Goal: Information Seeking & Learning: Learn about a topic

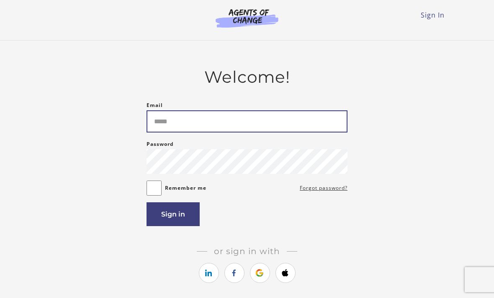
click at [268, 129] on input "Email" at bounding box center [246, 121] width 201 height 22
type input "**********"
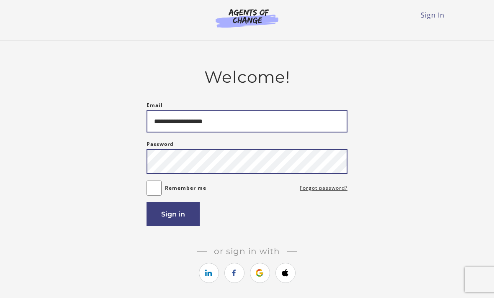
click at [173, 217] on button "Sign in" at bounding box center [172, 215] width 53 height 24
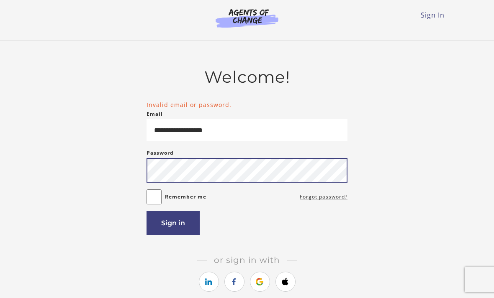
click at [173, 226] on button "Sign in" at bounding box center [172, 223] width 53 height 24
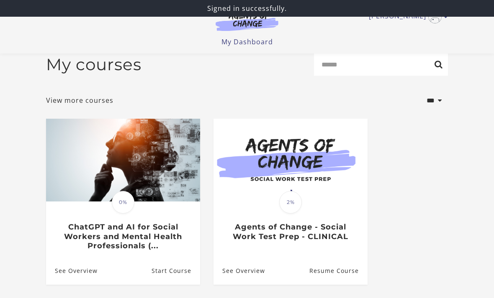
scroll to position [60, 0]
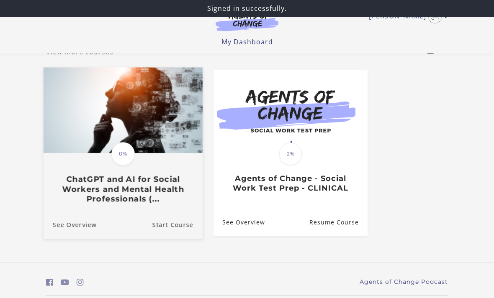
click at [164, 195] on h3 "ChatGPT and AI for Social Workers and Mental Health Professionals (..." at bounding box center [123, 188] width 141 height 29
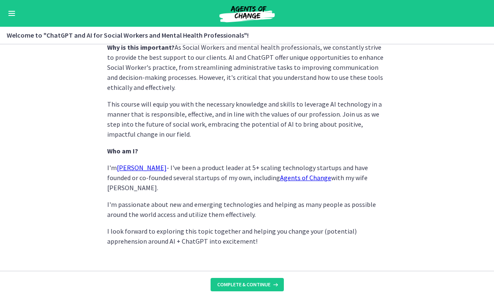
scroll to position [413, 0]
